Goal: Find specific page/section: Find specific page/section

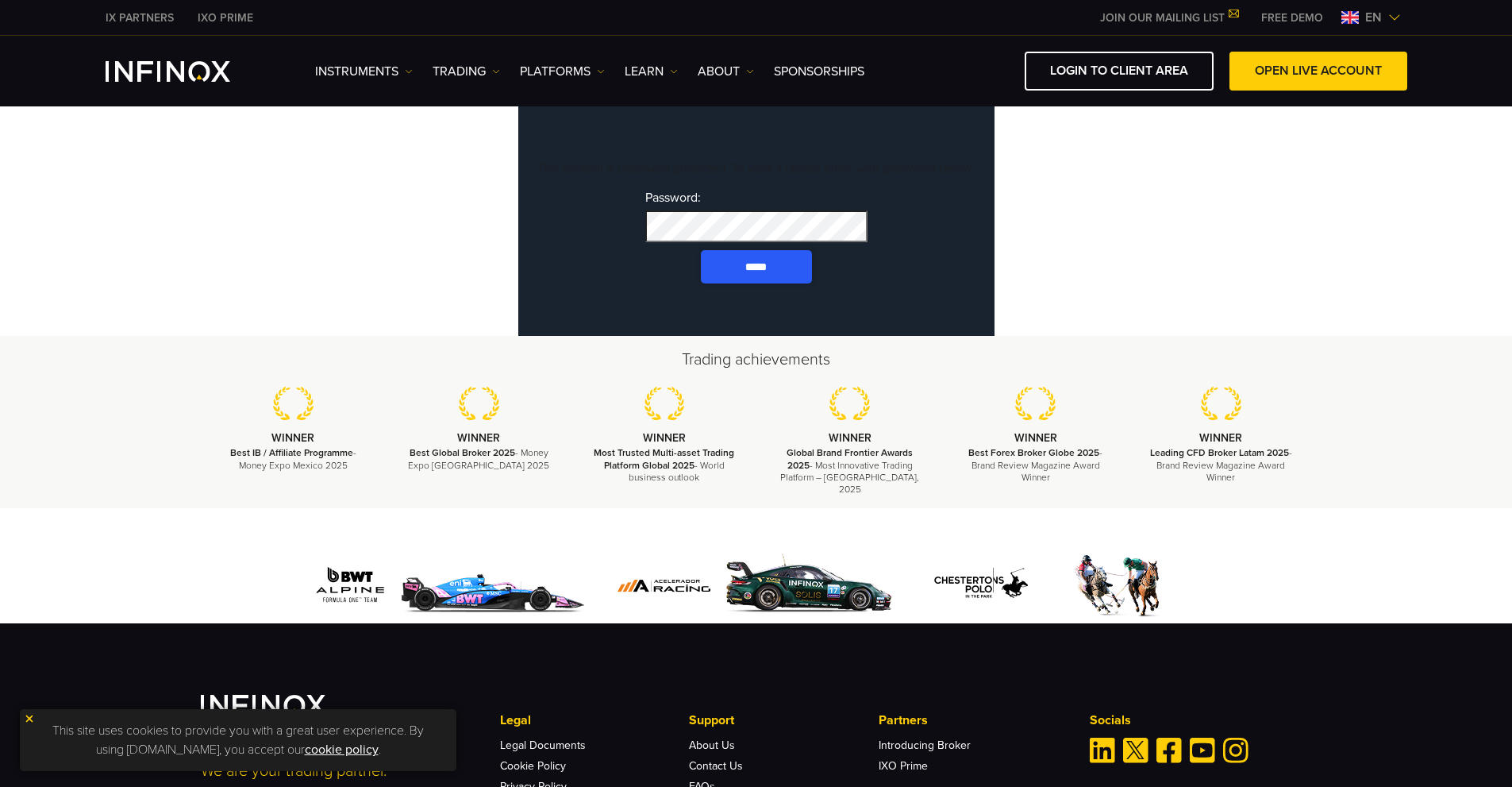
click at [748, 283] on input "*****" at bounding box center [756, 267] width 111 height 33
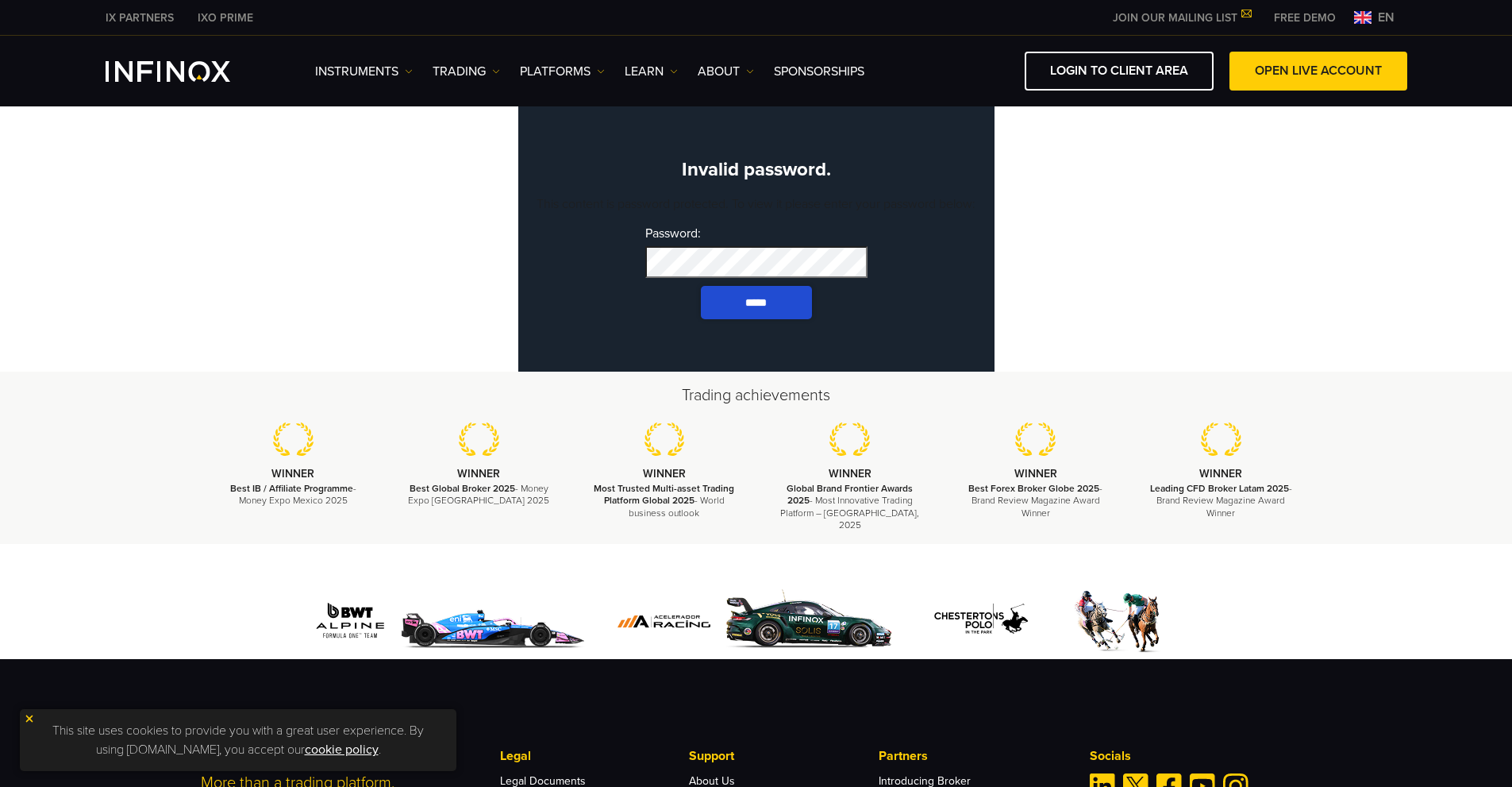
click at [761, 164] on p "Invalid password." at bounding box center [756, 170] width 444 height 23
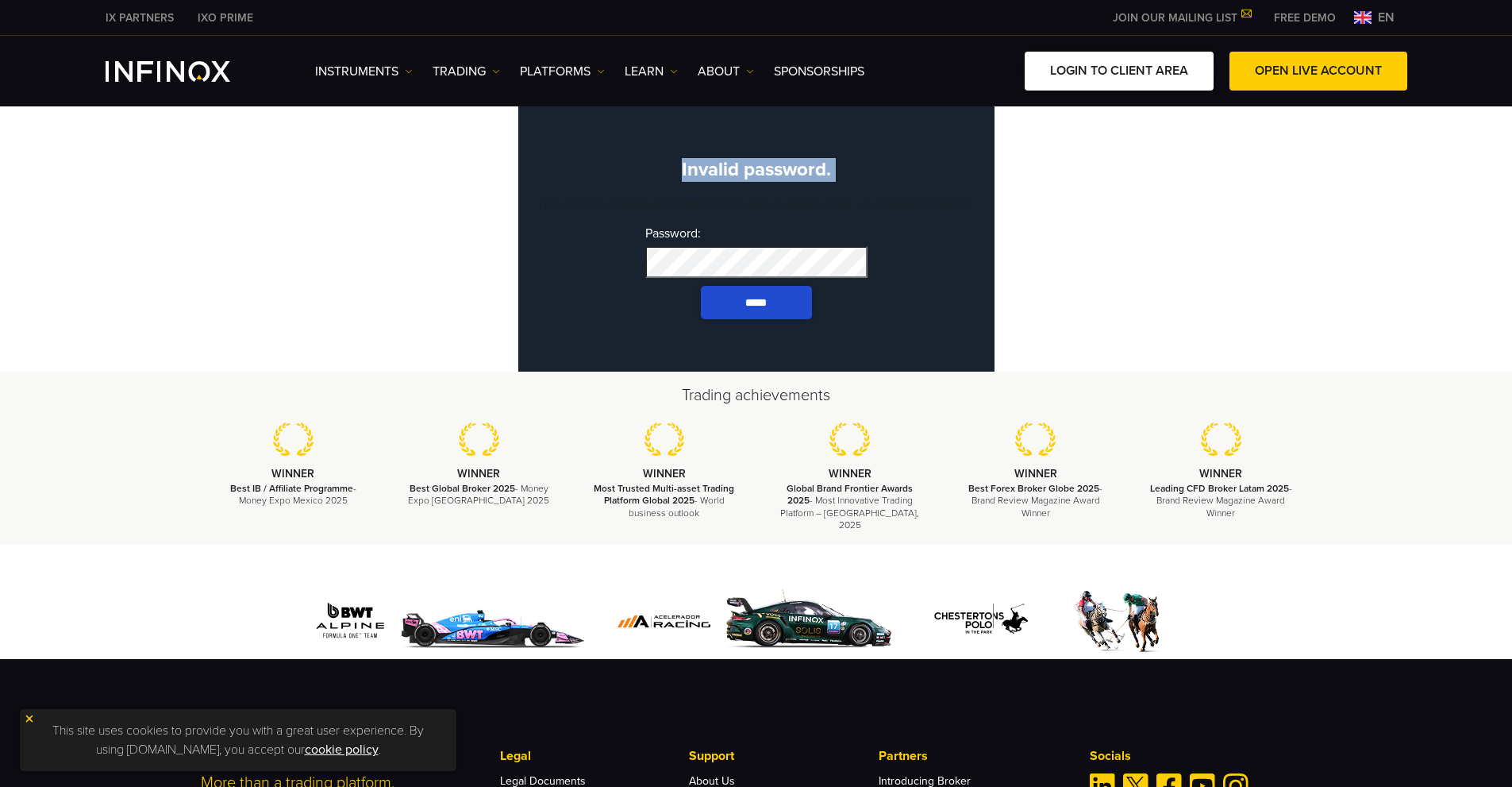
click at [1070, 82] on link "LOGIN TO CLIENT AREA" at bounding box center [1119, 71] width 189 height 39
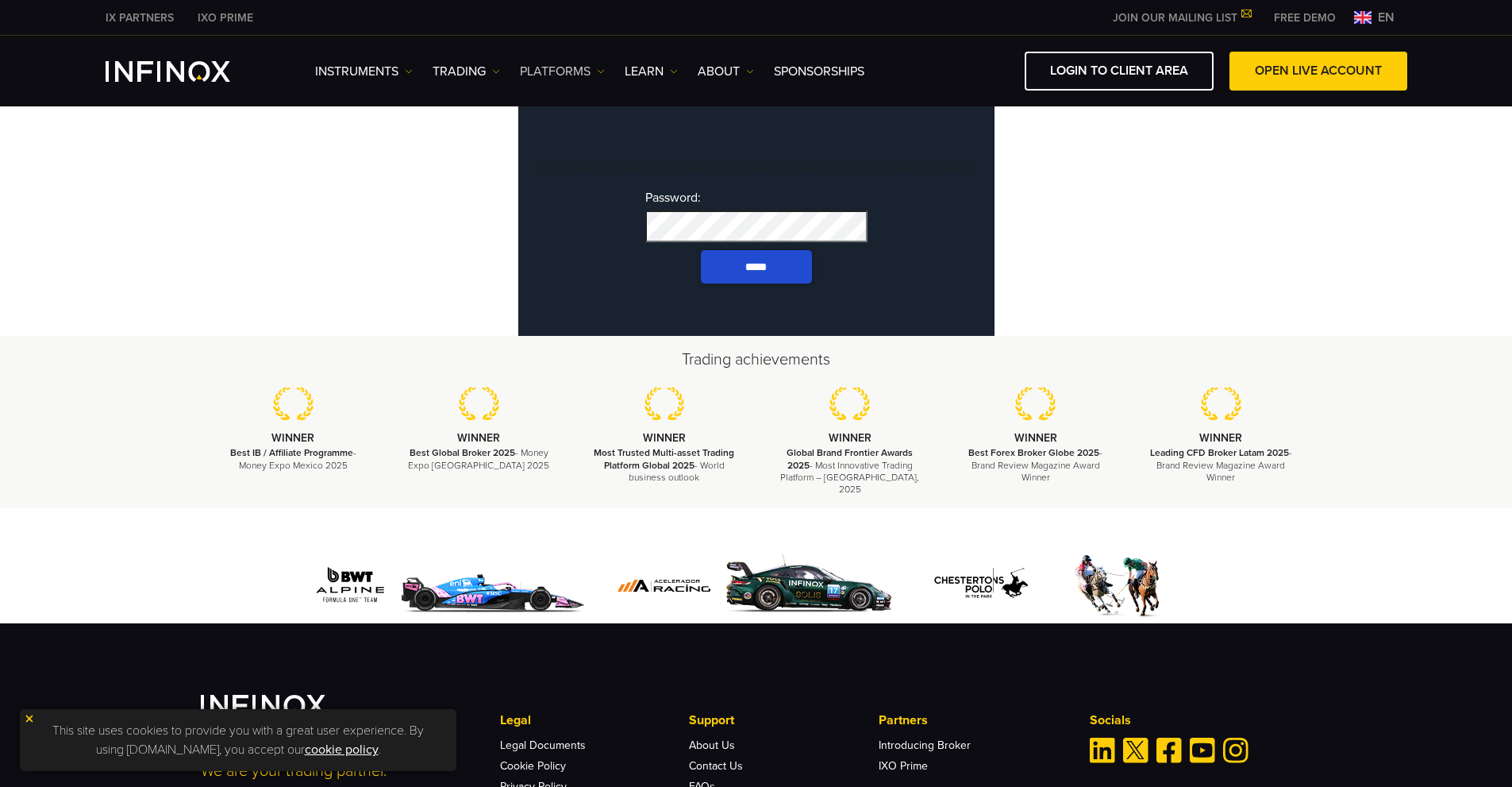
click at [599, 75] on img at bounding box center [601, 71] width 8 height 8
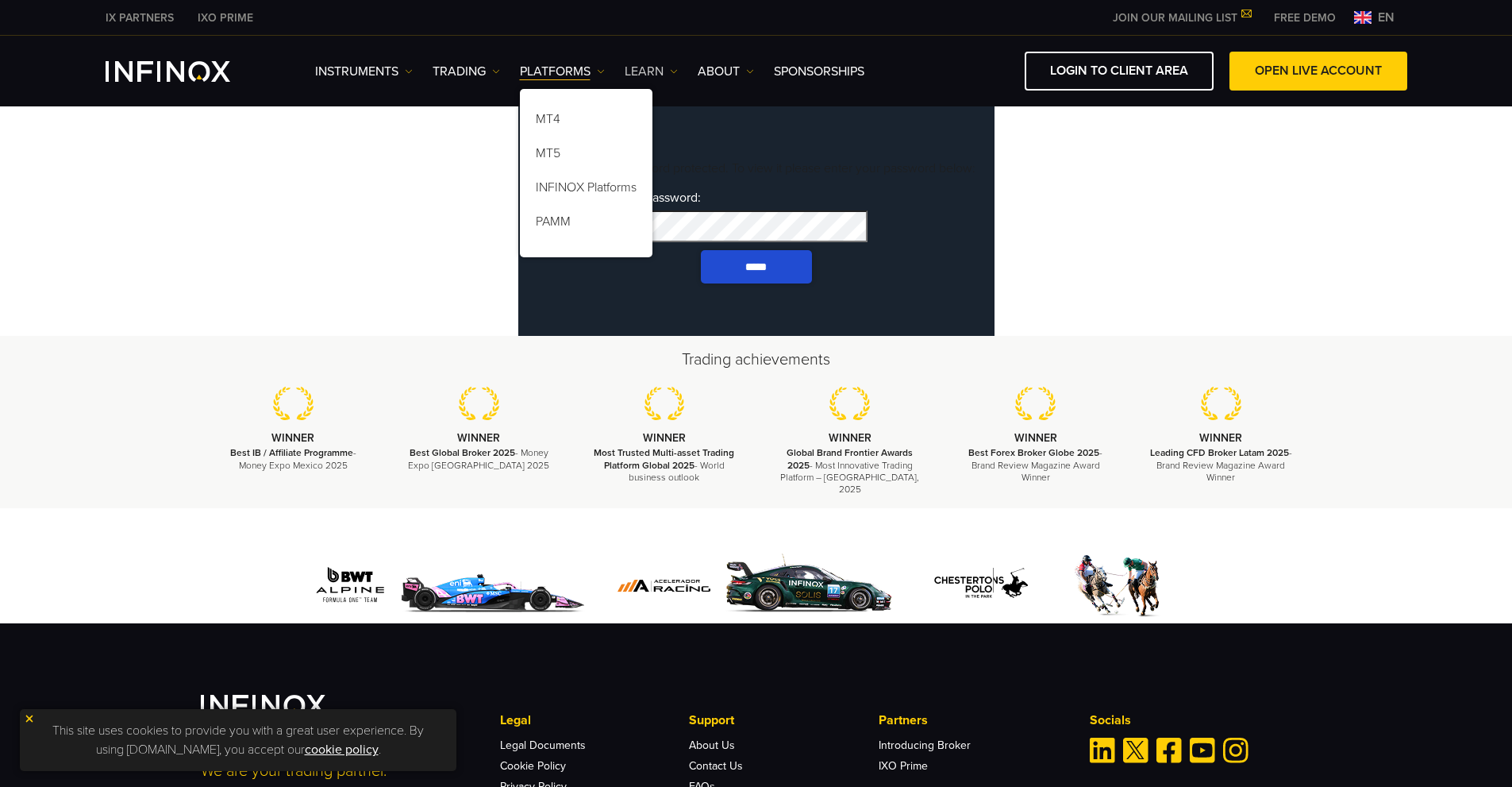
click at [647, 71] on link "Learn" at bounding box center [651, 72] width 53 height 19
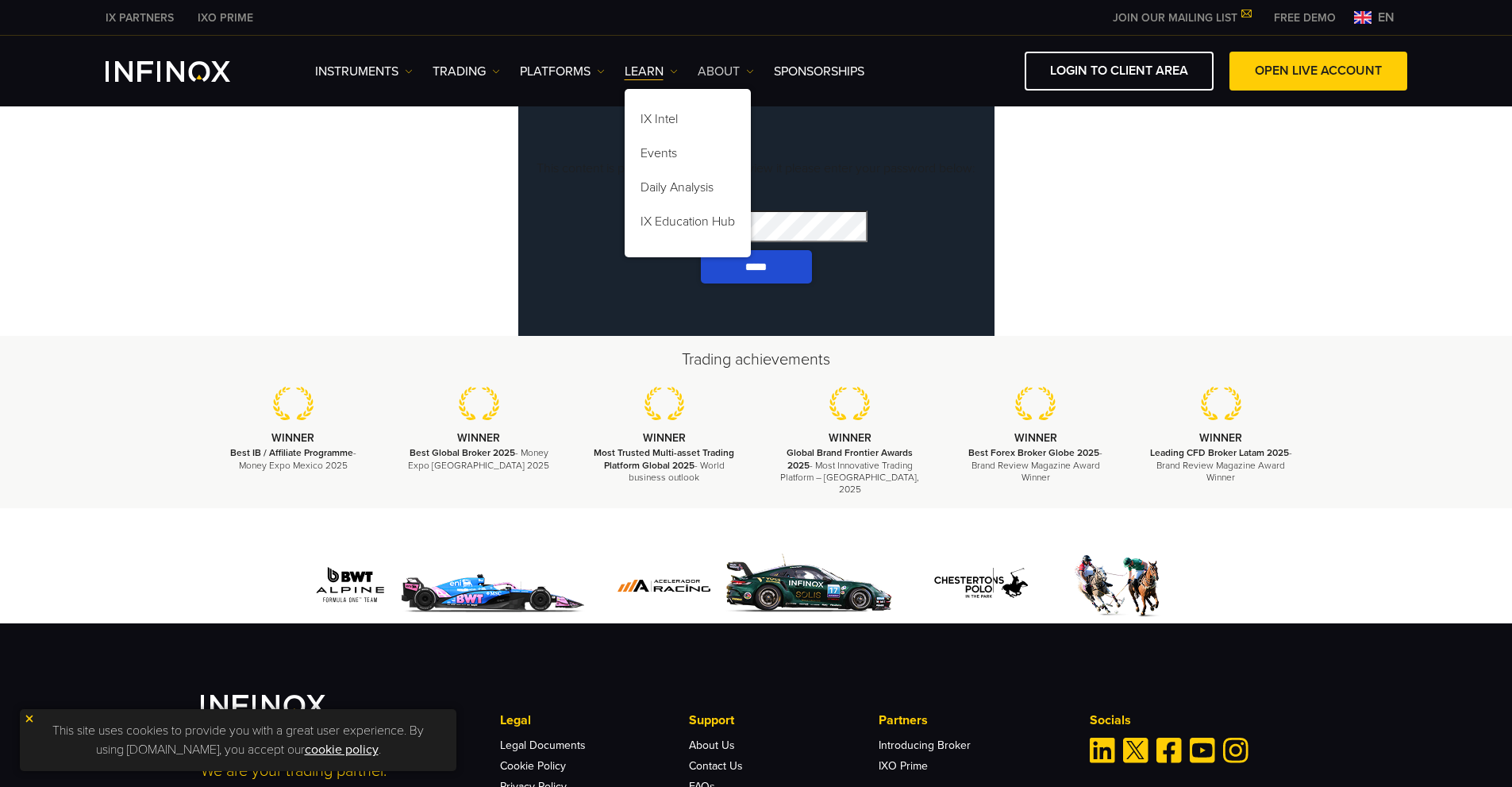
click at [712, 72] on link "ABOUT" at bounding box center [725, 72] width 56 height 19
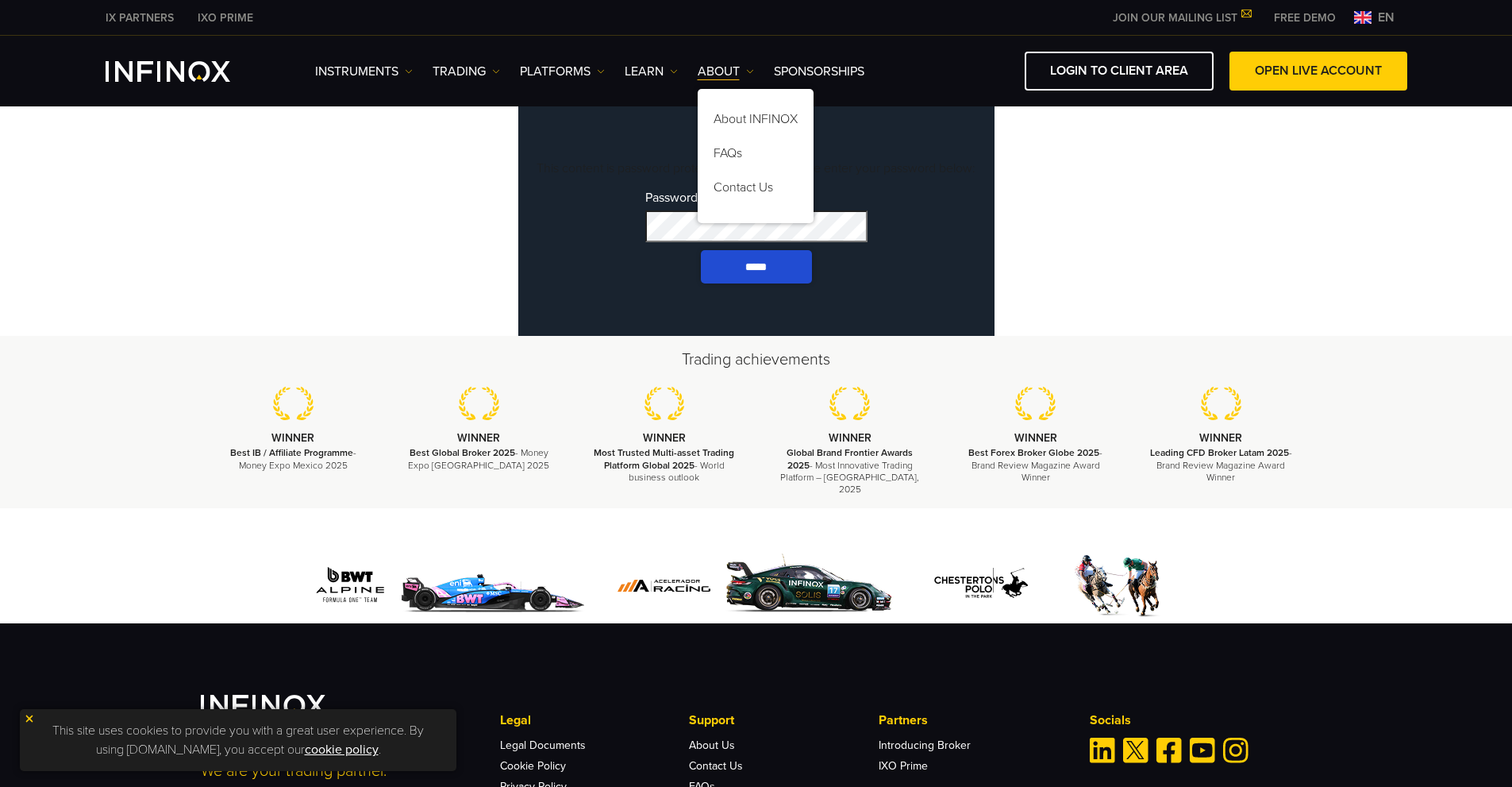
click at [462, 234] on body "IX PARTNERS IXO PRIME JOIN OUR MAILING LIST Never Miss a Trading Opportunity wi…" at bounding box center [756, 523] width 1512 height 1047
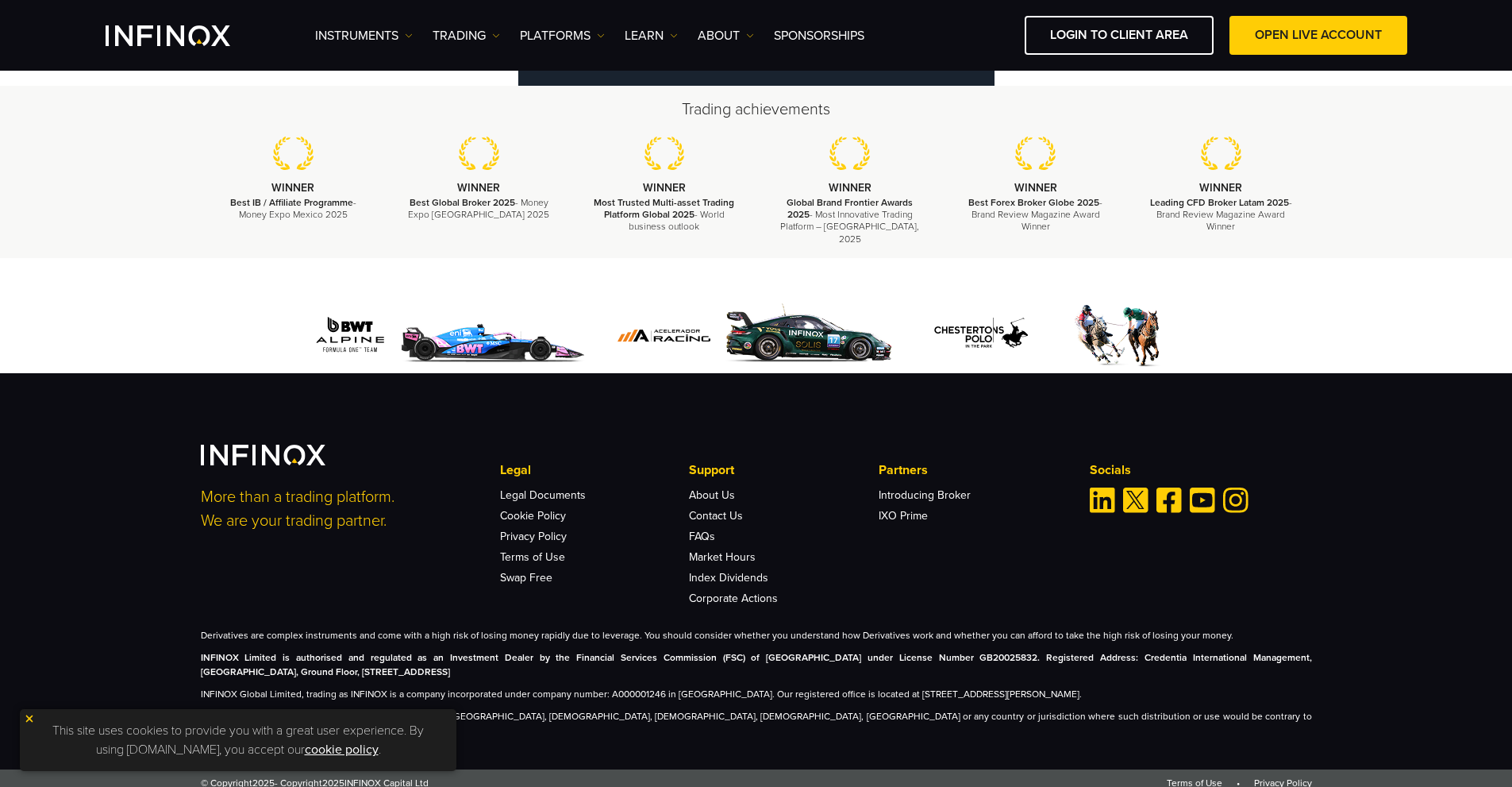
scroll to position [217, 0]
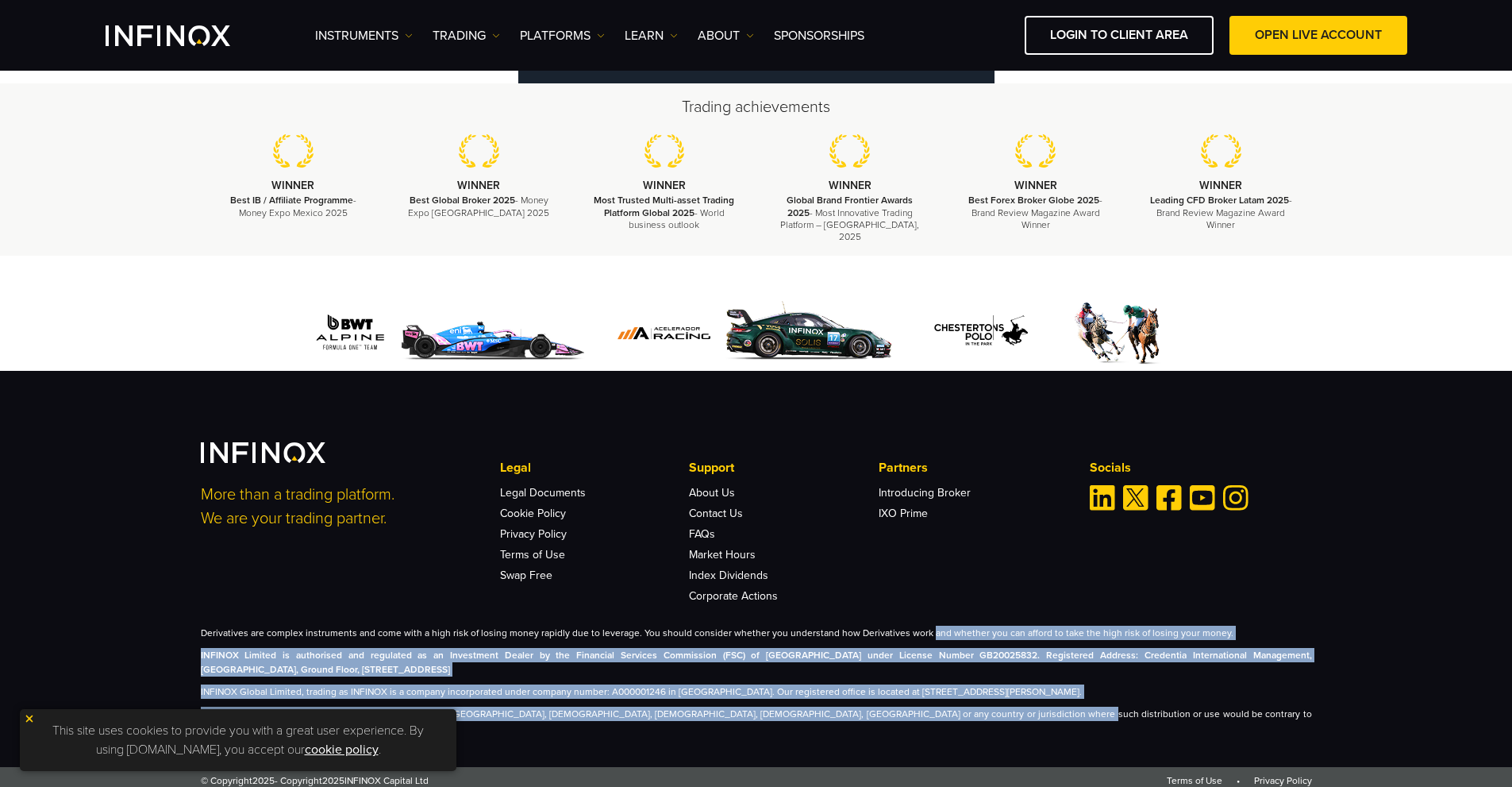
drag, startPoint x: 917, startPoint y: 629, endPoint x: 991, endPoint y: 707, distance: 107.5
click at [991, 707] on div "More than a trading platform. We are your trading partner. Legal Legal Document…" at bounding box center [756, 589] width 1143 height 293
click at [991, 707] on div "Derivatives are complex instruments and come with a high risk of losing money r…" at bounding box center [756, 680] width 1111 height 110
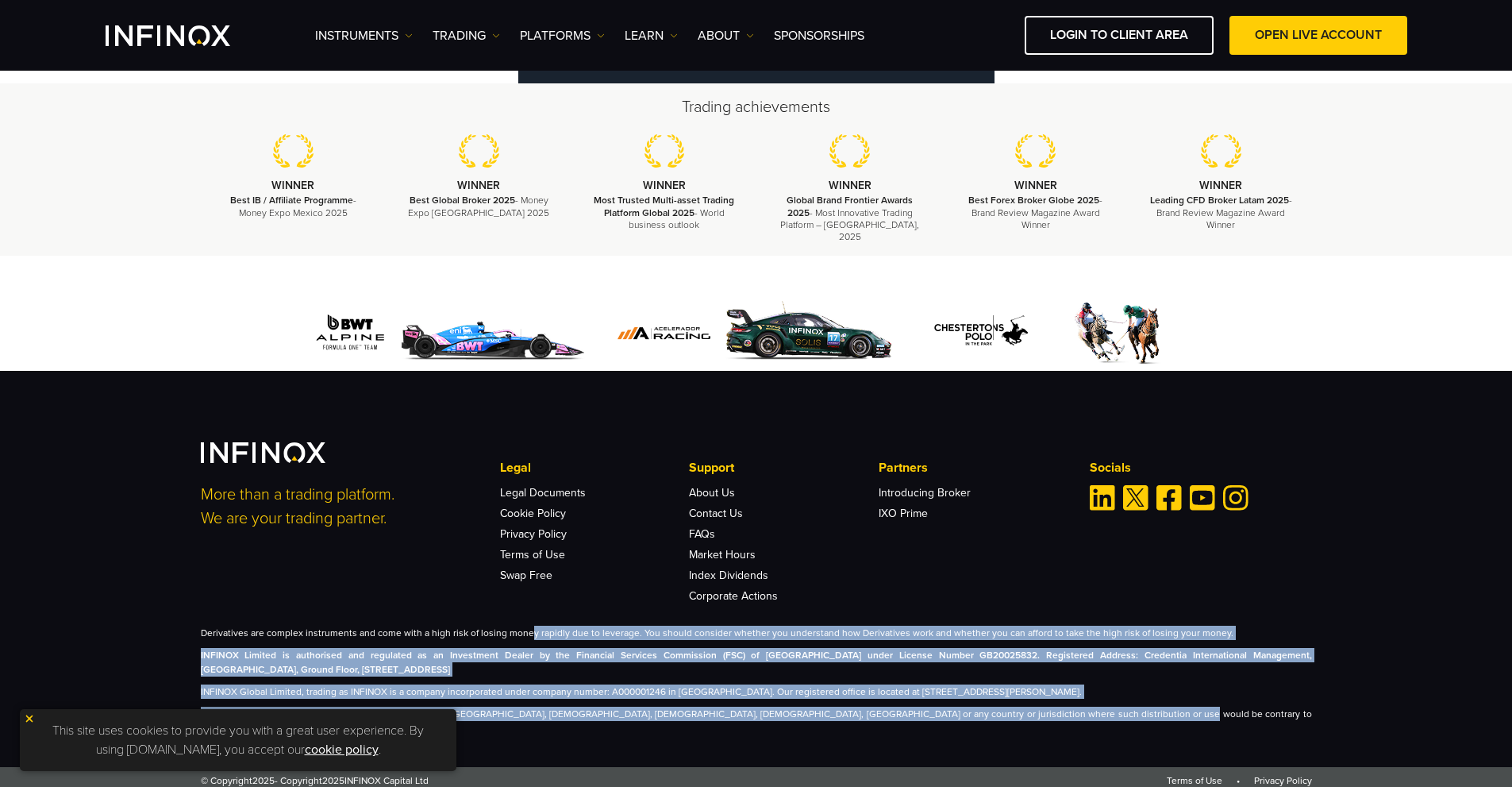
drag, startPoint x: 1100, startPoint y: 717, endPoint x: 526, endPoint y: 638, distance: 579.4
click at [526, 638] on div "Derivatives are complex instruments and come with a high risk of losing money r…" at bounding box center [756, 680] width 1111 height 110
click at [526, 638] on p "Derivatives are complex instruments and come with a high risk of losing money r…" at bounding box center [756, 632] width 1111 height 15
